Goal: Task Accomplishment & Management: Use online tool/utility

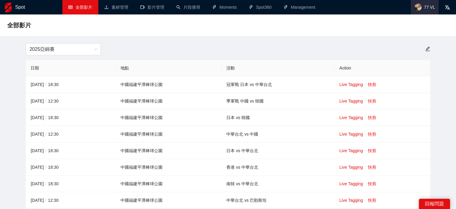
click at [426, 7] on span "77 VL" at bounding box center [429, 7] width 11 height 0
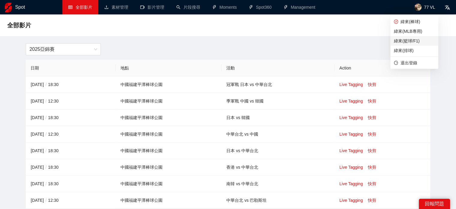
click at [415, 39] on span "緯來(籃球/F1)" at bounding box center [414, 41] width 41 height 7
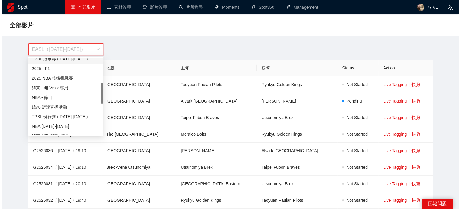
scroll to position [120, 0]
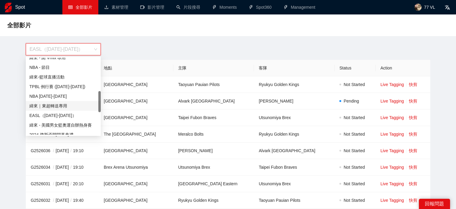
click at [56, 106] on div "緯來｜東超轉送專用" at bounding box center [63, 105] width 68 height 7
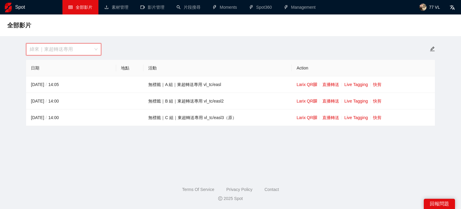
click at [78, 53] on span "緯來｜東超轉送專用" at bounding box center [64, 49] width 68 height 11
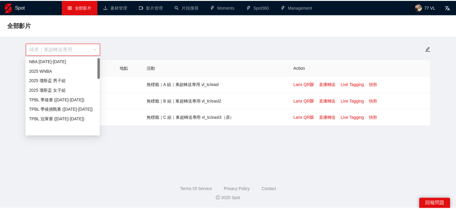
scroll to position [0, 0]
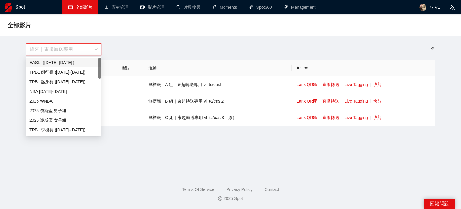
click at [56, 62] on div "EASL（[DATE]-[DATE]）" at bounding box center [63, 62] width 68 height 7
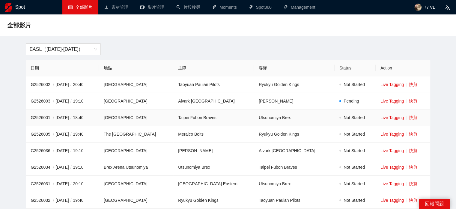
click at [412, 117] on link "快剪" at bounding box center [413, 117] width 8 height 5
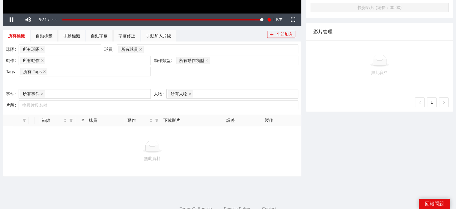
scroll to position [210, 0]
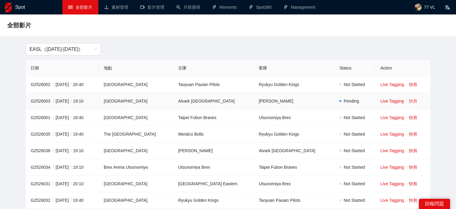
click at [413, 101] on link "快剪" at bounding box center [413, 100] width 8 height 5
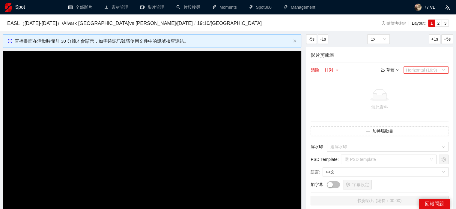
click at [420, 68] on span "Horizontal (16:9)" at bounding box center [426, 70] width 40 height 7
click at [409, 62] on div "影片剪輯區 清除 排列 草稿 Horizontal (16:9) 無此資料 加轉場動畫 浮水印 : 選浮水印 PSD Template : 選 PSD tem…" at bounding box center [379, 129] width 147 height 164
click at [419, 37] on div "-5s -1s 1x +1s +5s" at bounding box center [379, 39] width 147 height 10
click at [413, 39] on div "-5s -1s 1x +1s +5s" at bounding box center [379, 39] width 147 height 10
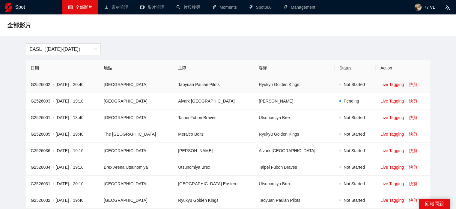
click at [412, 86] on link "快剪" at bounding box center [413, 84] width 8 height 5
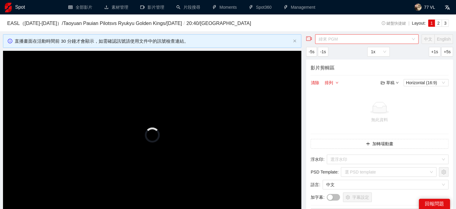
click at [340, 41] on span "緯來 PGM" at bounding box center [367, 39] width 96 height 9
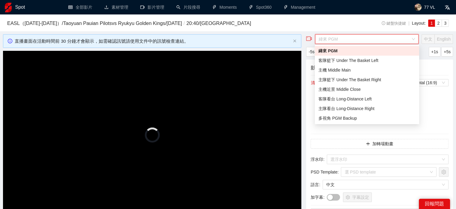
click at [343, 30] on div "直播剪輯 EASL（2025-2026） / Taoyuan Pauian Pilots vs Ryukyu Golden Kings / 2025-10-0…" at bounding box center [228, 22] width 456 height 17
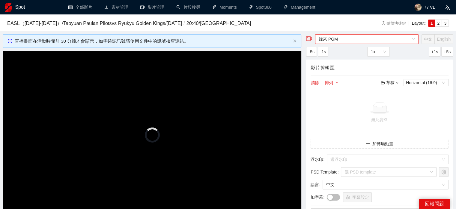
click at [341, 37] on span "緯來 PGM" at bounding box center [367, 39] width 96 height 9
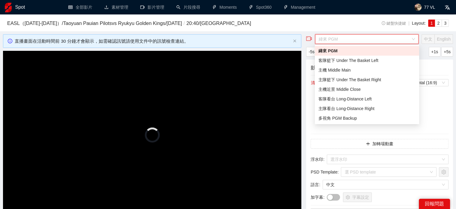
click at [341, 30] on div "直播剪輯 EASL（2025-2026） / Taoyuan Pauian Pilots vs Ryukyu Golden Kings / 2025-10-0…" at bounding box center [228, 22] width 456 height 17
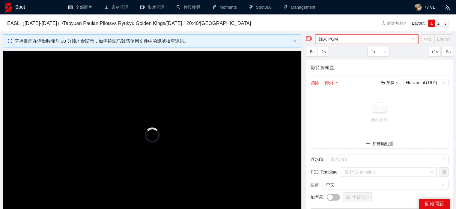
click at [341, 37] on span "緯來 PGM" at bounding box center [367, 39] width 96 height 9
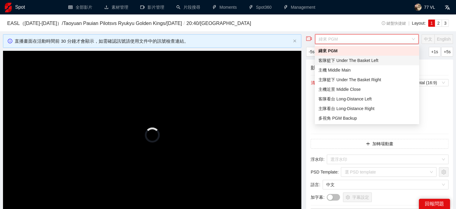
click at [341, 59] on div "客隊籃下 Under The Basket Left" at bounding box center [367, 60] width 97 height 7
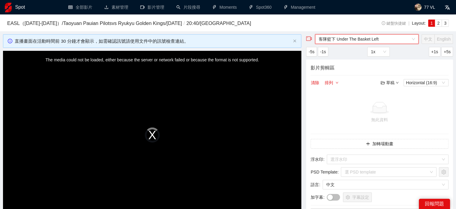
click at [347, 39] on span "客隊籃下 Under The Basket Left" at bounding box center [367, 39] width 96 height 9
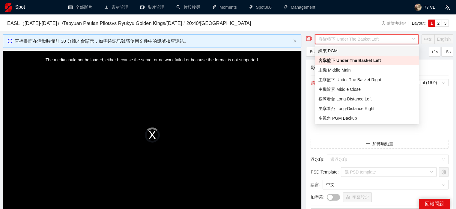
click at [344, 49] on div "緯來 PGM" at bounding box center [367, 50] width 97 height 7
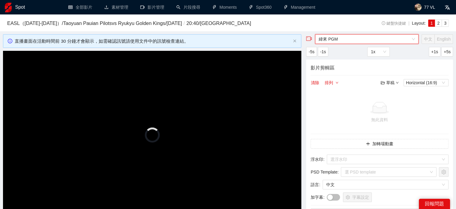
scroll to position [150, 0]
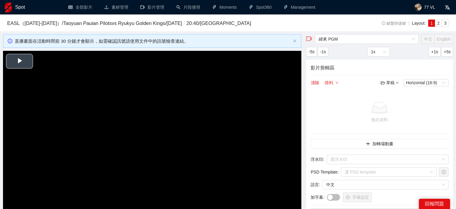
click at [20, 61] on span "Video Player" at bounding box center [20, 61] width 0 height 0
click at [355, 41] on span "緯來 PGM" at bounding box center [367, 39] width 96 height 9
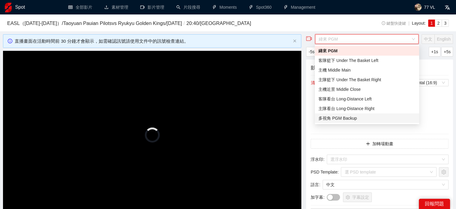
click at [350, 116] on div "多視角 PGM Backup" at bounding box center [367, 118] width 97 height 7
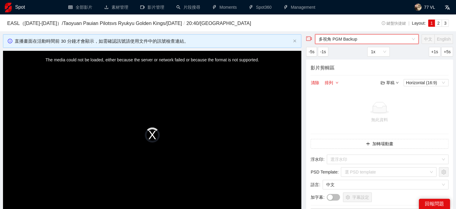
click at [106, 60] on div "The media could not be loaded, either because the server or network failed or b…" at bounding box center [152, 135] width 299 height 168
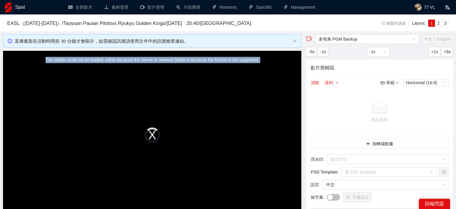
click at [106, 60] on div "The media could not be loaded, either because the server or network failed or b…" at bounding box center [152, 135] width 299 height 168
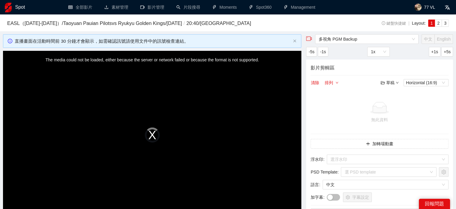
click at [338, 57] on div "多視角 PGM Backup 中文 English -5s -1s 1x +1s +5s 影片剪輯區 清除 排列 草稿 Horizontal (16:9) 無…" at bounding box center [380, 211] width 152 height 354
click at [340, 38] on span "多視角 PGM Backup" at bounding box center [367, 39] width 96 height 9
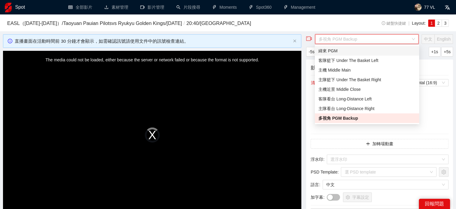
click at [342, 49] on div "緯來 PGM" at bounding box center [367, 50] width 97 height 7
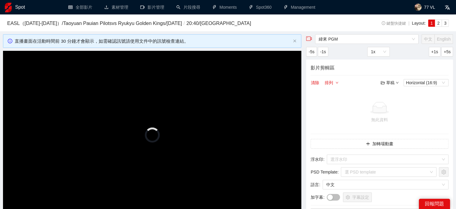
click at [325, 20] on h3 "EASL（2025-2026） / Taoyuan Pauian Pilots vs Ryukyu Golden Kings / 2025-10-08 / 2…" at bounding box center [178, 24] width 343 height 8
click at [20, 61] on span "Video Player" at bounding box center [20, 61] width 0 height 0
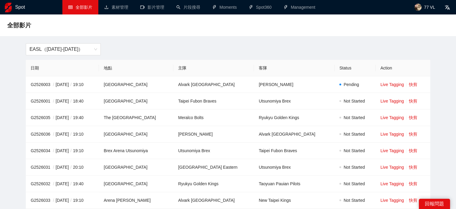
click at [83, 45] on span "EASL（[DATE]-[DATE]）" at bounding box center [63, 49] width 68 height 11
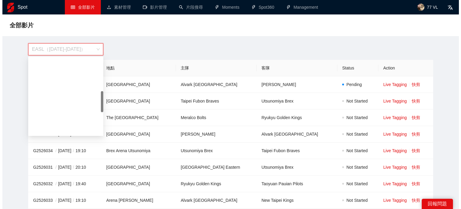
scroll to position [120, 0]
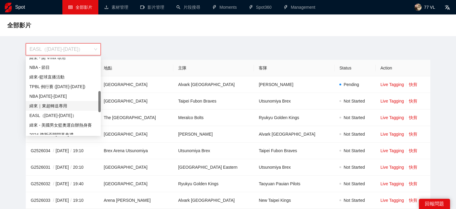
click at [60, 107] on div "緯來｜東超轉送專用" at bounding box center [63, 105] width 68 height 7
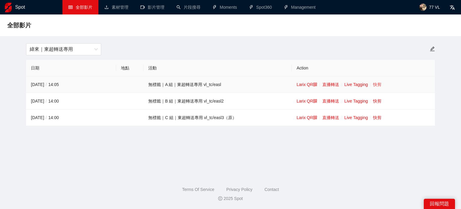
click at [378, 83] on link "快剪" at bounding box center [377, 84] width 8 height 5
click at [329, 87] on td "Larix QR 直播轉送 Live Tagging 快剪" at bounding box center [363, 84] width 143 height 17
click at [331, 84] on link "直播轉送" at bounding box center [330, 84] width 17 height 5
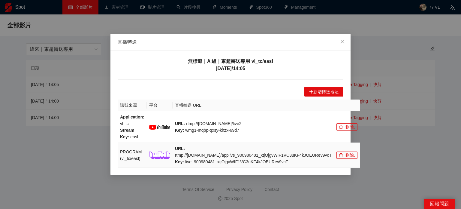
click at [334, 152] on td "刪除 ," at bounding box center [347, 155] width 26 height 25
click at [336, 151] on button "刪除 ," at bounding box center [346, 154] width 21 height 7
click at [346, 131] on span "Yes" at bounding box center [346, 130] width 7 height 7
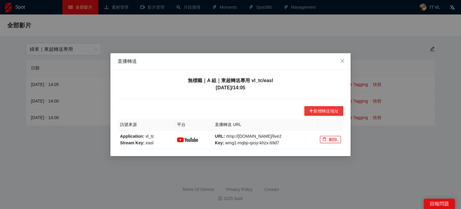
click at [333, 112] on button "新增轉送地址" at bounding box center [323, 111] width 39 height 10
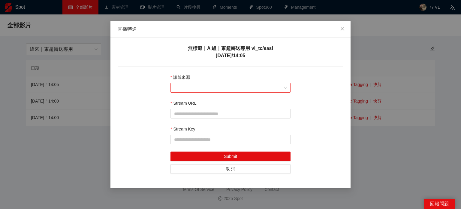
click at [209, 86] on input "訊號來源" at bounding box center [228, 87] width 109 height 9
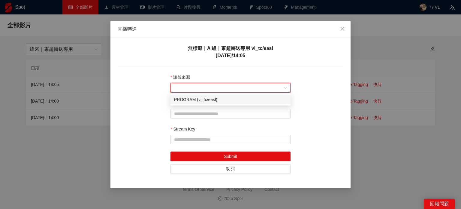
click at [204, 98] on div "PROGRAM (vl_tc/easl)" at bounding box center [230, 99] width 113 height 7
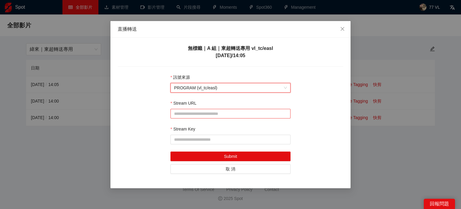
click at [204, 113] on input "Stream URL" at bounding box center [227, 113] width 106 height 7
paste input "**********"
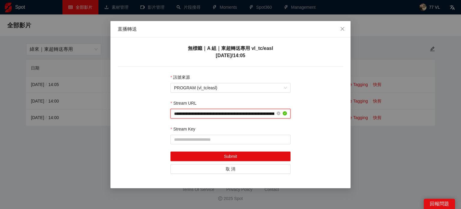
scroll to position [0, 74]
type input "**********"
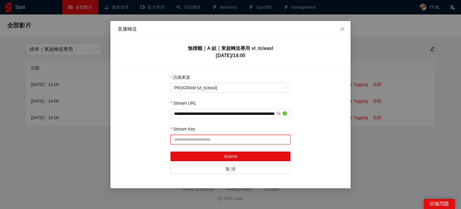
click at [200, 137] on input "Stream Key" at bounding box center [227, 139] width 106 height 7
paste input "**********"
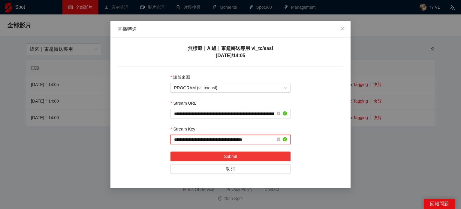
type input "**********"
click at [217, 155] on button "Submit" at bounding box center [230, 156] width 120 height 10
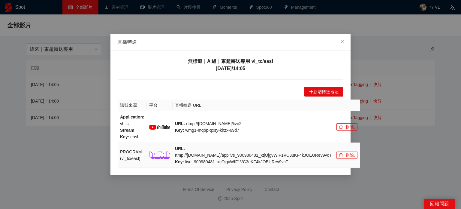
click at [336, 151] on button "刪除 ," at bounding box center [346, 154] width 21 height 7
click at [346, 129] on span "Yes" at bounding box center [346, 130] width 7 height 7
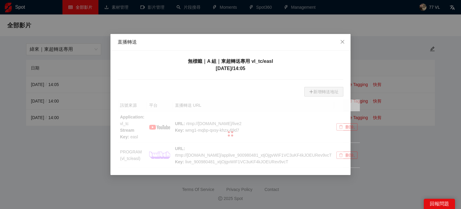
click at [87, 180] on div "直播轉送 無標籤｜A 組｜東超轉送專用 vl_tc/easl [DATE] / 14:05 新增轉送地址 訊號來源 平台 直播轉送 URL Applicati…" at bounding box center [230, 104] width 461 height 209
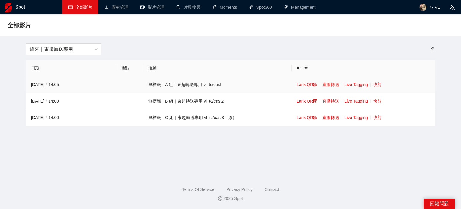
click at [334, 85] on link "直播轉送" at bounding box center [330, 84] width 17 height 5
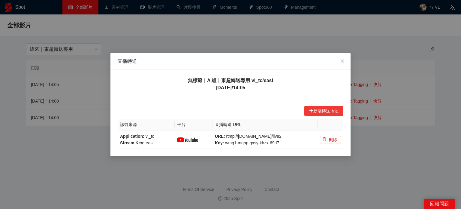
click at [329, 109] on button "新增轉送地址" at bounding box center [323, 111] width 39 height 10
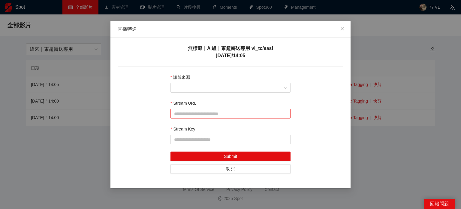
click at [236, 112] on input "Stream URL" at bounding box center [227, 113] width 106 height 7
paste input "**********"
type input "**********"
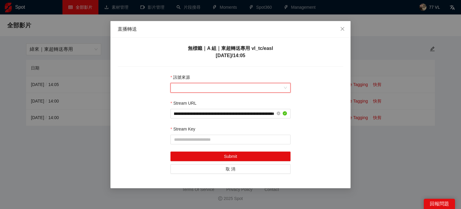
click at [239, 89] on input "訊號來源" at bounding box center [228, 87] width 109 height 9
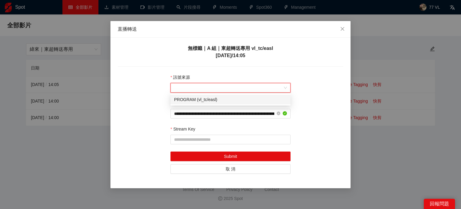
click at [233, 100] on div "PROGRAM (vl_tc/easl)" at bounding box center [230, 99] width 113 height 7
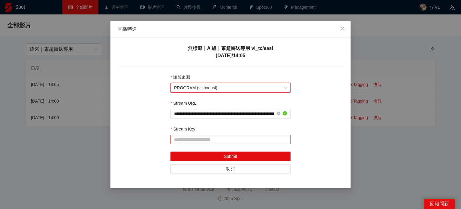
click at [220, 142] on input "Stream Key" at bounding box center [227, 139] width 106 height 7
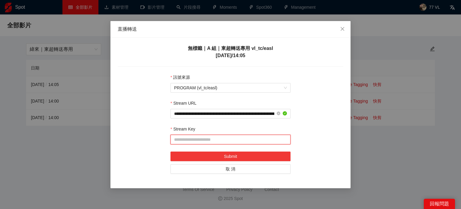
paste input "**********"
type input "**********"
click at [220, 154] on button "Submit" at bounding box center [230, 156] width 120 height 10
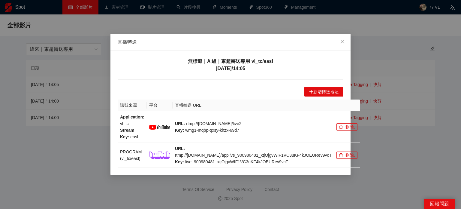
click at [286, 179] on div "直播轉送 無標籤｜A 組｜東超轉送專用 vl_tc/easl [DATE] / 14:05 新增轉送地址 訊號來源 平台 直播轉送 URL Applicati…" at bounding box center [230, 104] width 461 height 209
